Goal: Information Seeking & Learning: Learn about a topic

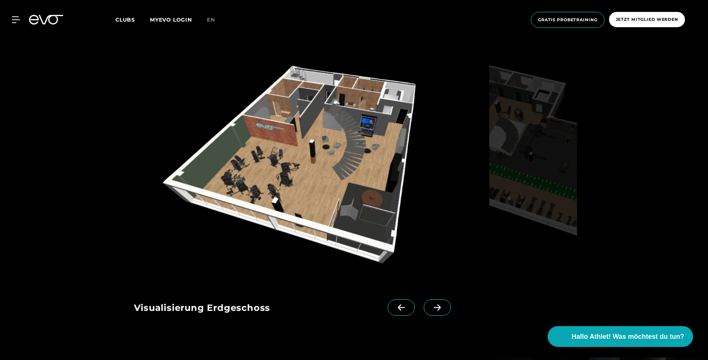
scroll to position [911, 0]
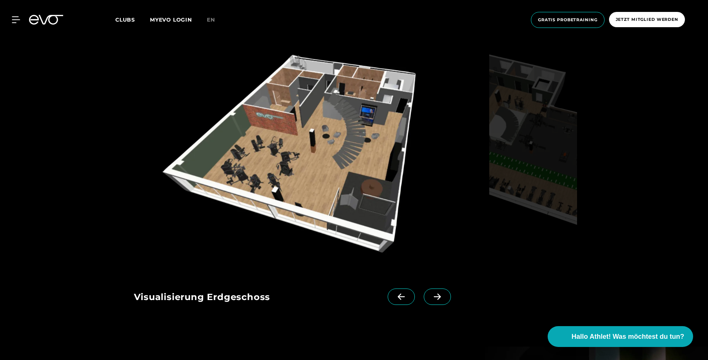
click at [432, 294] on icon at bounding box center [437, 296] width 13 height 7
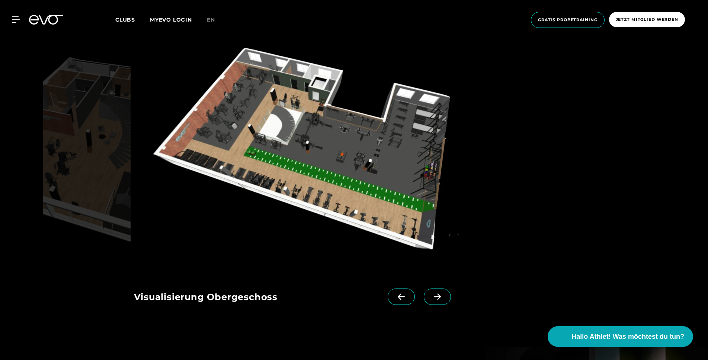
click at [403, 294] on icon at bounding box center [401, 296] width 13 height 7
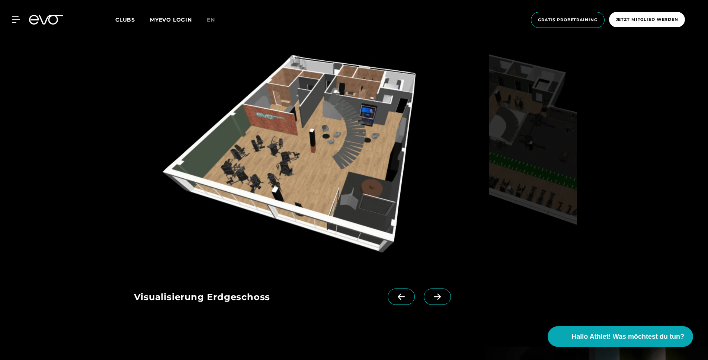
click at [432, 292] on span at bounding box center [437, 296] width 27 height 16
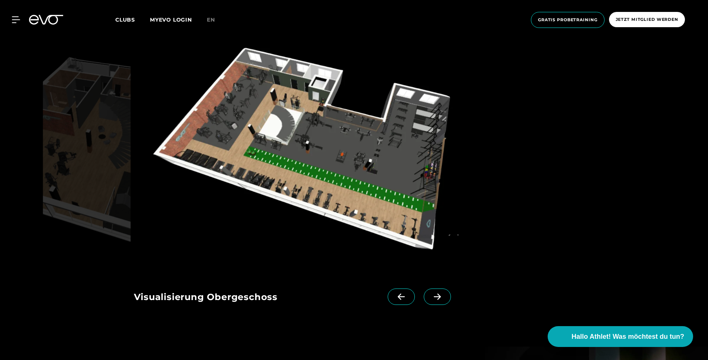
click at [275, 175] on img at bounding box center [310, 155] width 352 height 229
click at [439, 293] on span at bounding box center [437, 296] width 27 height 16
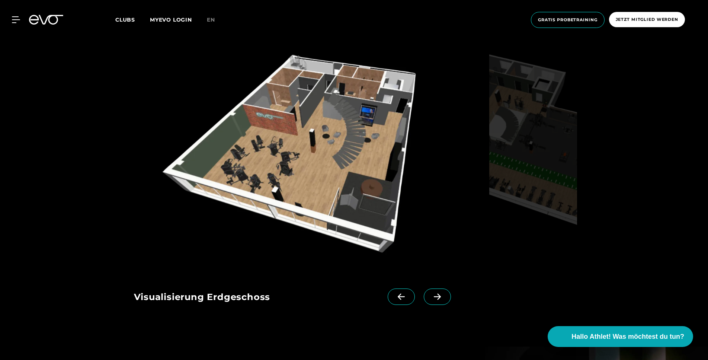
click at [439, 293] on span at bounding box center [437, 296] width 27 height 16
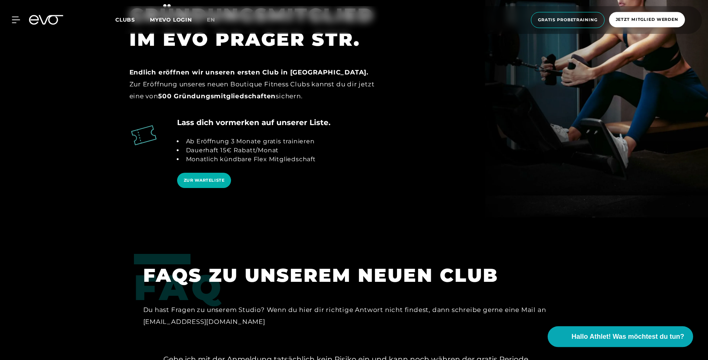
scroll to position [1366, 0]
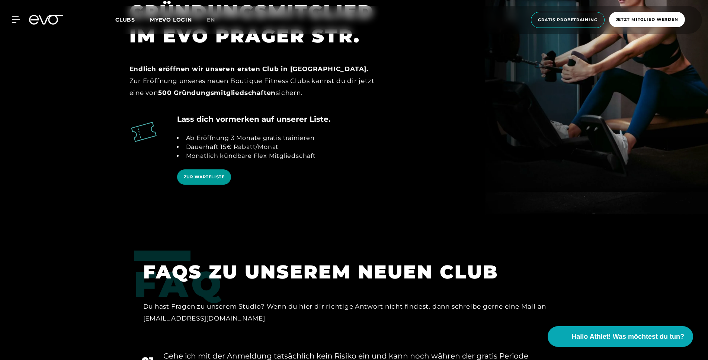
click at [188, 185] on link "ZUR WARTELISTE" at bounding box center [204, 176] width 54 height 15
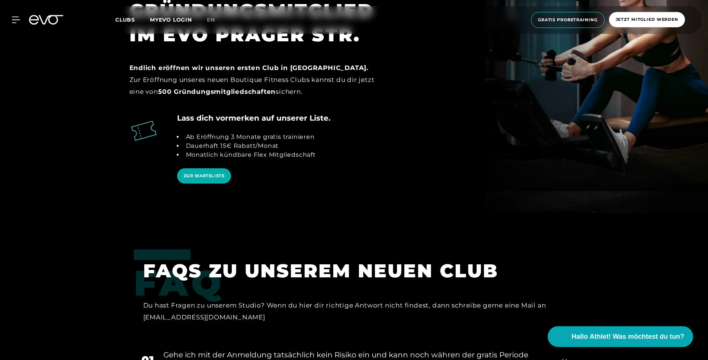
scroll to position [1556, 0]
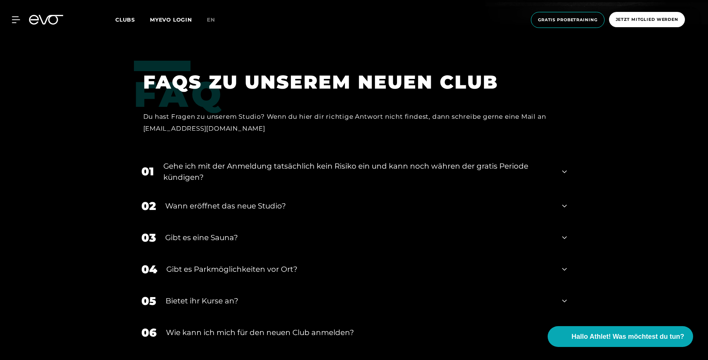
click at [227, 171] on div "Gehe ich mit der Anmeldung tatsächlich kein Risiko ein und kann noch währen der…" at bounding box center [358, 171] width 390 height 22
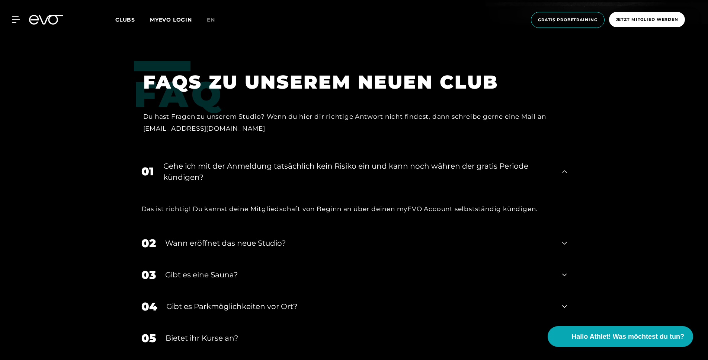
click at [241, 245] on div "Wann eröffnet das neue Studio?" at bounding box center [359, 242] width 388 height 11
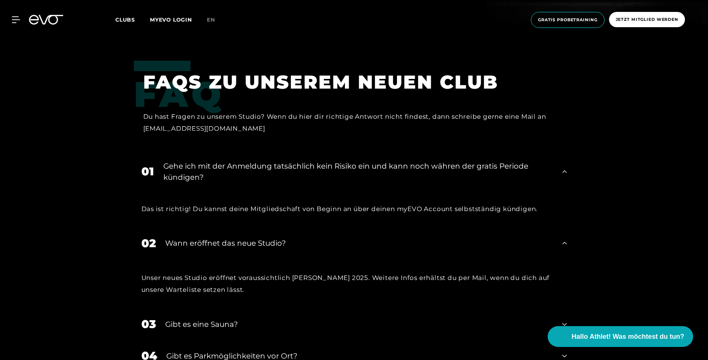
click at [233, 245] on div "Wann eröffnet das neue Studio?" at bounding box center [359, 242] width 388 height 11
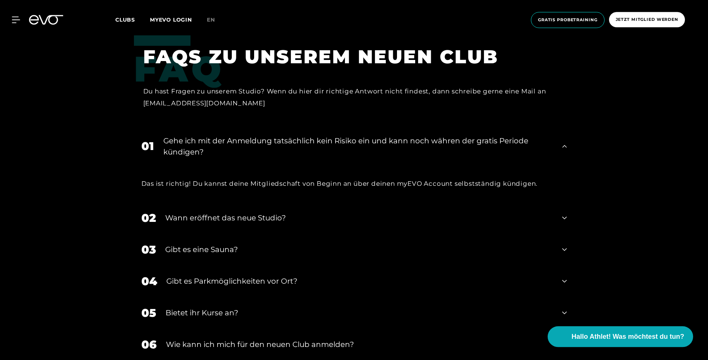
scroll to position [1594, 0]
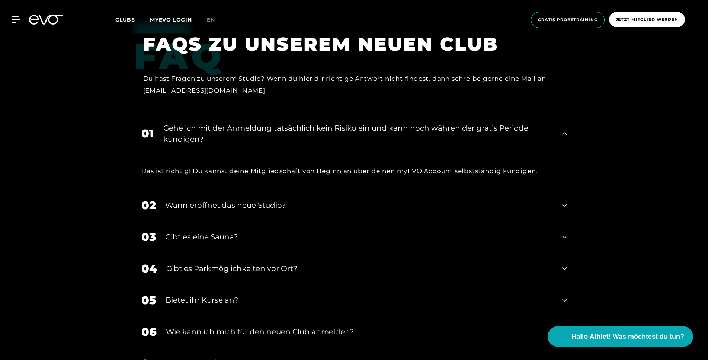
click at [230, 238] on div "Gibt es eine Sauna?" at bounding box center [359, 236] width 388 height 11
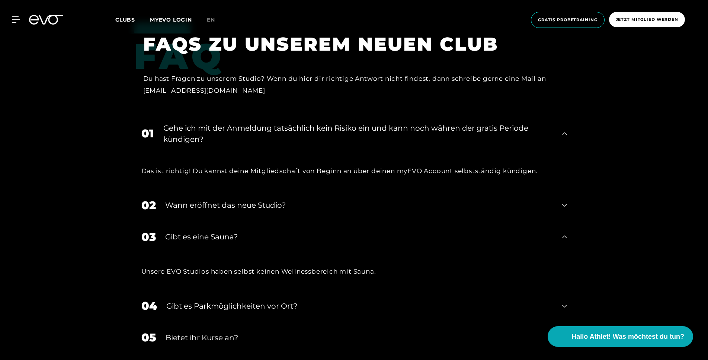
click at [226, 238] on div "Gibt es eine Sauna?" at bounding box center [359, 236] width 388 height 11
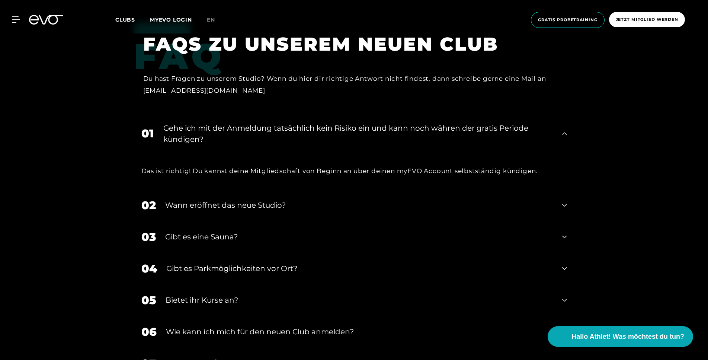
click at [223, 268] on div "Gibt es Parkmöglichkeiten vor Ort?" at bounding box center [359, 268] width 387 height 11
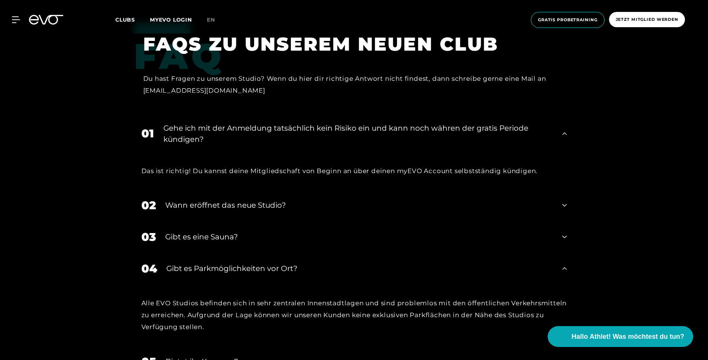
click at [216, 266] on div "Gibt es Parkmöglichkeiten vor Ort?" at bounding box center [359, 268] width 387 height 11
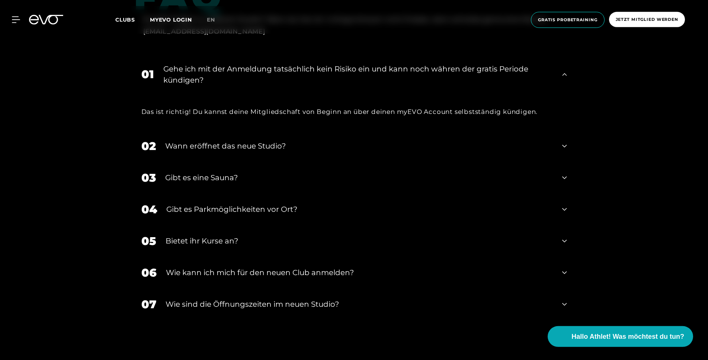
scroll to position [1708, 0]
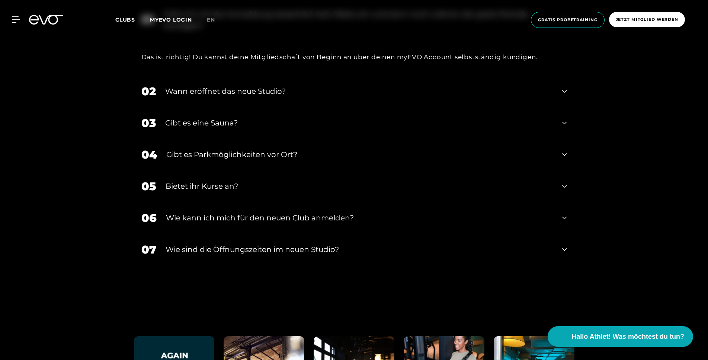
click at [199, 245] on div "​Wie sind die Öffnungszeiten im neuen Studio?" at bounding box center [360, 249] width 388 height 11
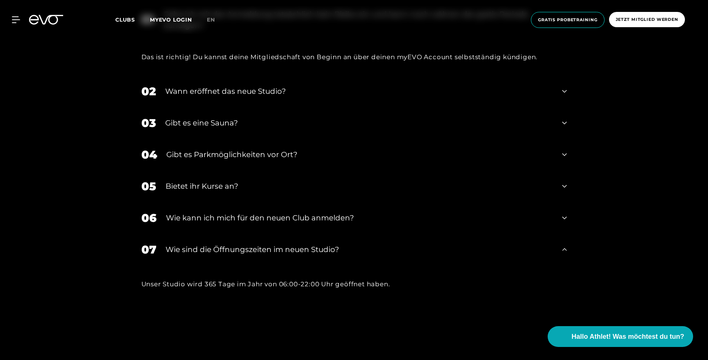
click at [191, 244] on div "07 ​Wie sind die Öffnungszeiten im neuen Studio?" at bounding box center [354, 250] width 440 height 32
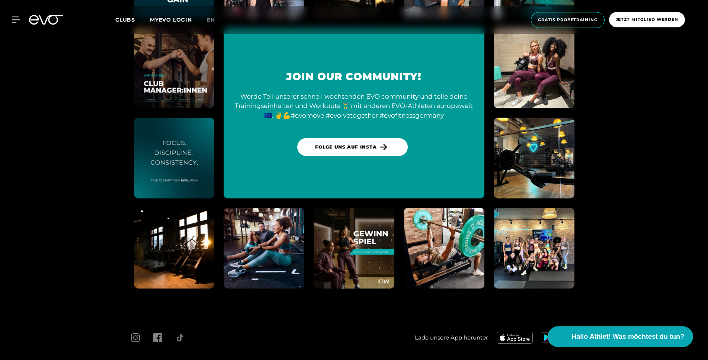
scroll to position [2140, 0]
